Goal: Contribute content: Contribute content

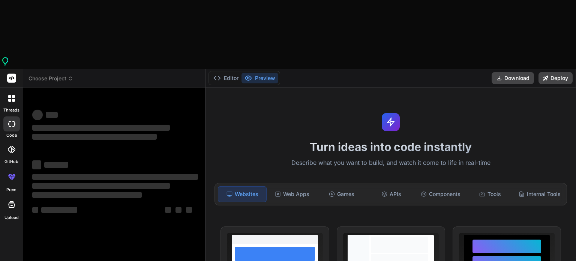
type textarea "x"
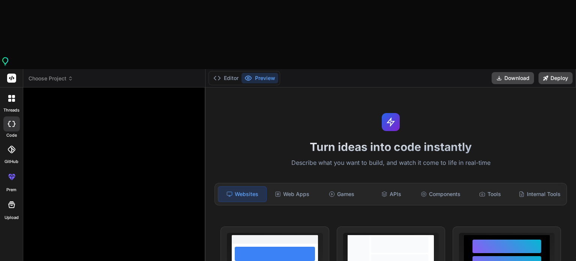
type textarea "je veux"
type textarea "x"
type textarea "je veu"
type textarea "x"
type textarea "je ve"
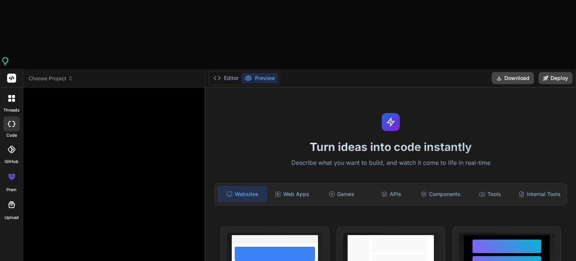
type textarea "x"
type textarea "je v"
type textarea "x"
type textarea "je"
type textarea "x"
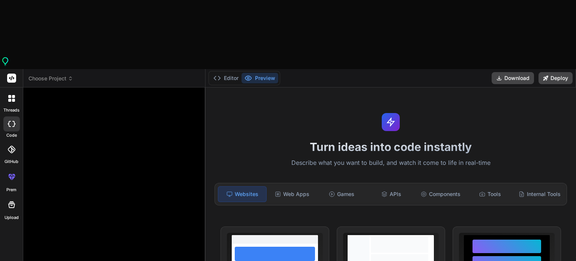
type textarea "je"
type textarea "x"
type textarea "j"
type textarea "x"
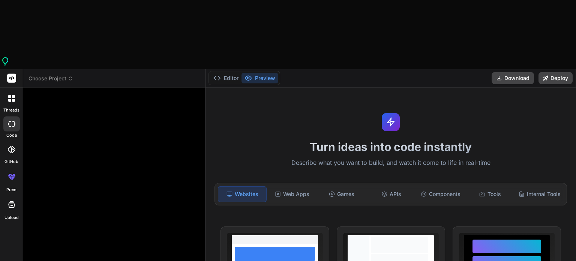
click at [45, 75] on span "Choose Project" at bounding box center [51, 79] width 45 height 8
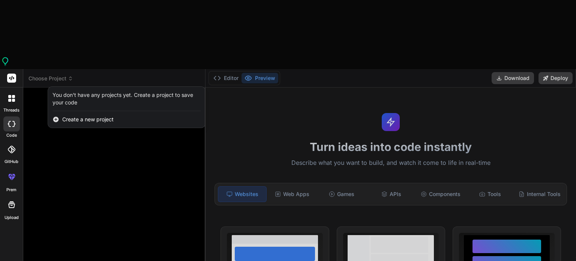
click at [83, 116] on span "Create a new project" at bounding box center [87, 120] width 51 height 8
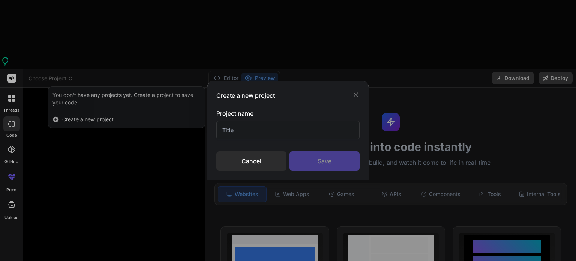
click at [353, 96] on icon at bounding box center [356, 95] width 8 height 8
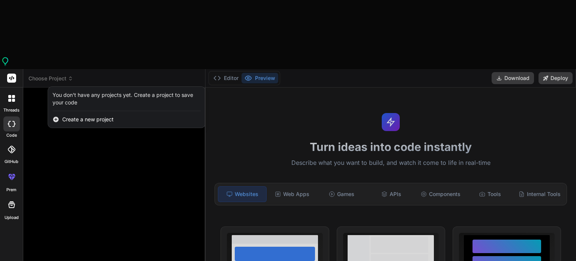
click at [15, 74] on rect at bounding box center [11, 78] width 9 height 9
click at [14, 121] on icon at bounding box center [12, 124] width 8 height 6
click at [9, 146] on icon at bounding box center [12, 150] width 8 height 8
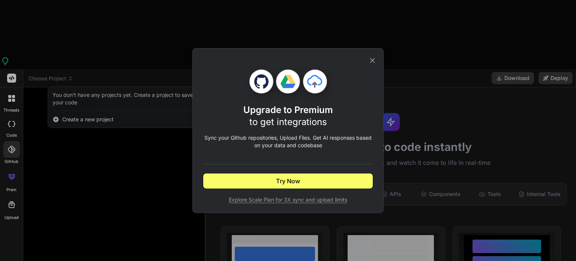
click at [373, 56] on icon at bounding box center [373, 60] width 8 height 8
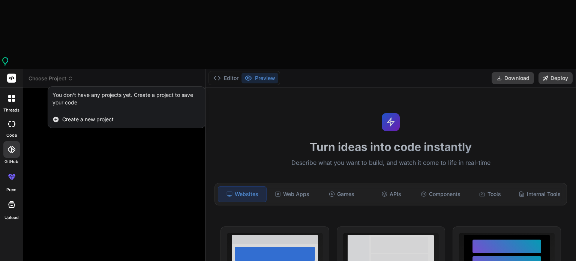
click at [12, 196] on div at bounding box center [12, 205] width 18 height 18
type textarea "x"
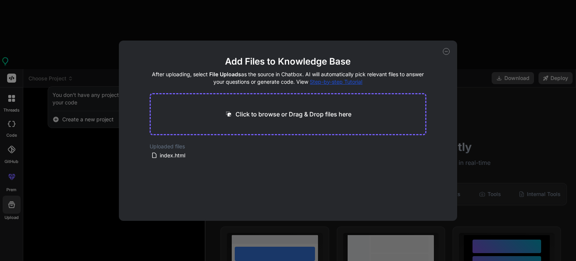
click at [249, 112] on p "Click to browse or Drag & Drop files here" at bounding box center [294, 114] width 116 height 9
type input "C:\fakepath\index.html"
type textarea "x"
click at [293, 114] on p "Click to browse or Drag & Drop files here" at bounding box center [294, 114] width 116 height 9
type input "C:\fakepath\script.js"
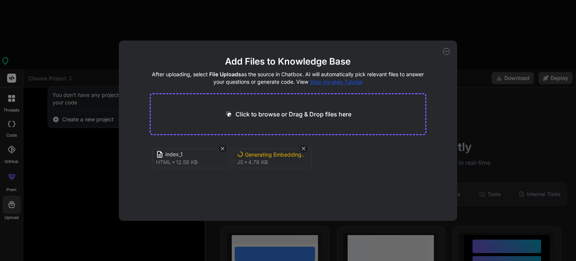
type textarea "x"
click at [294, 112] on p "Click to browse or Drag & Drop files here" at bounding box center [294, 114] width 116 height 9
type input "C:\fakepath\package.json"
type textarea "x"
click at [305, 113] on p "Click to browse or Drag & Drop files here" at bounding box center [294, 114] width 116 height 9
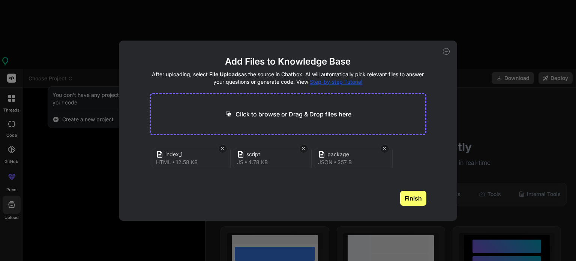
type input "C:\fakepath\styles.css"
click at [418, 203] on button "Finish" at bounding box center [413, 204] width 26 height 15
type textarea "x"
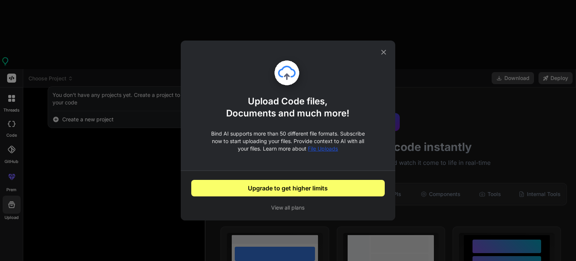
click at [301, 210] on button "View all plans" at bounding box center [288, 208] width 194 height 8
click at [383, 54] on icon at bounding box center [384, 52] width 8 height 8
type textarea "x"
